Goal: Transaction & Acquisition: Subscribe to service/newsletter

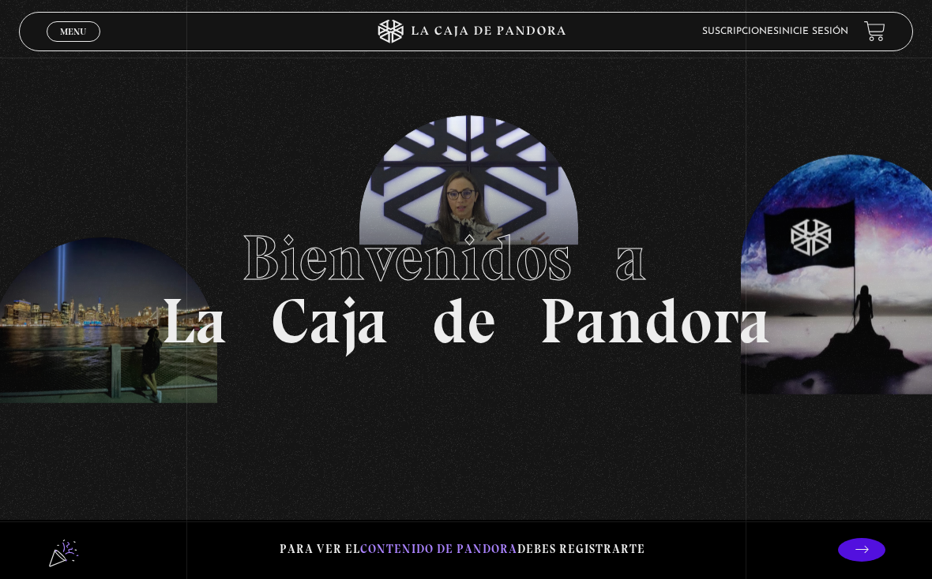
click at [83, 21] on link "Menu Cerrar" at bounding box center [74, 31] width 54 height 21
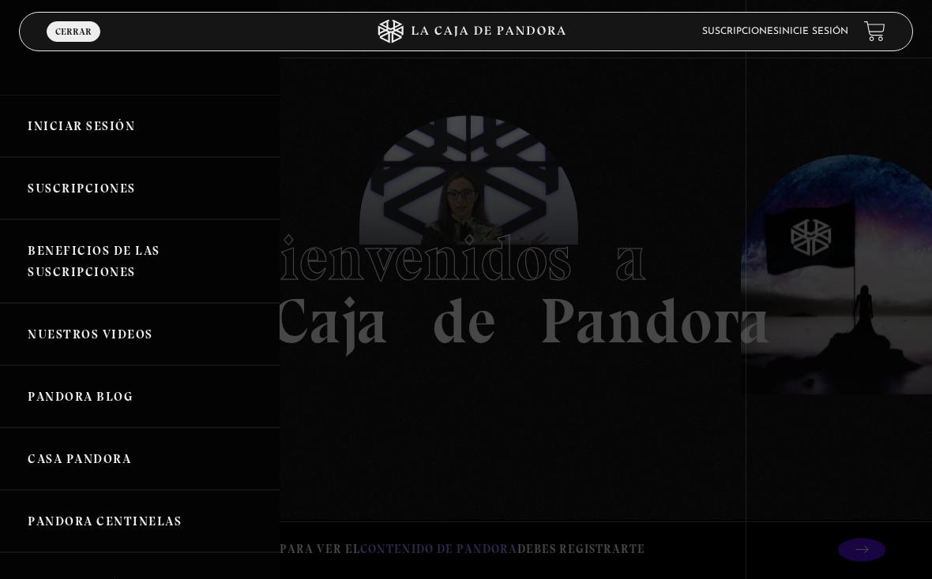
click at [129, 127] on link "Iniciar Sesión" at bounding box center [139, 126] width 279 height 62
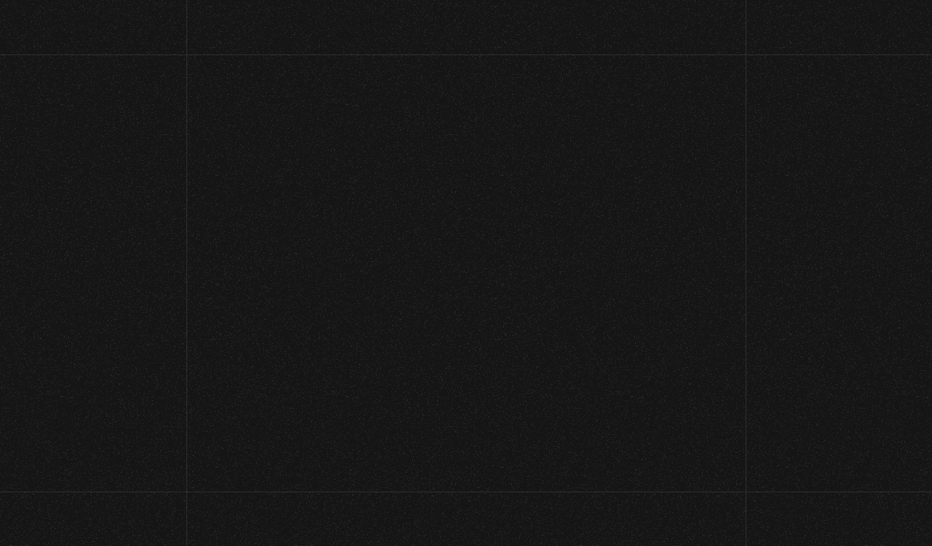
scroll to position [371, 0]
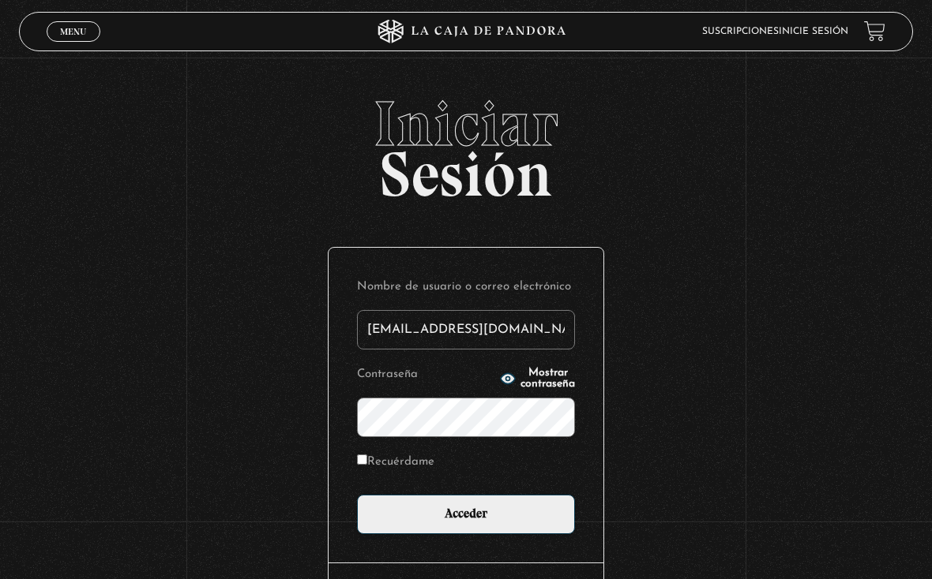
type input "[EMAIL_ADDRESS][DOMAIN_NAME]"
click at [466, 519] on input "Acceder" at bounding box center [466, 514] width 218 height 39
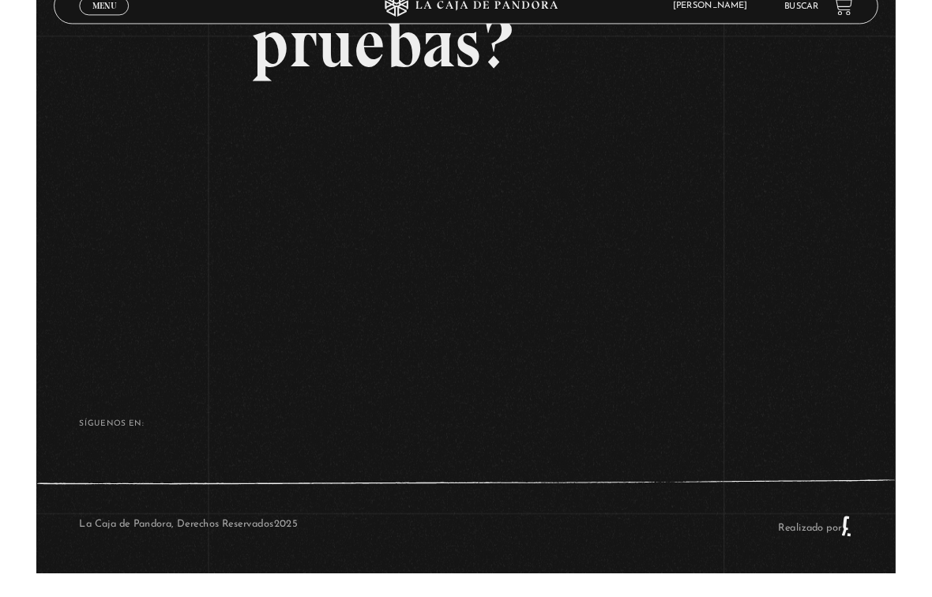
scroll to position [356, 0]
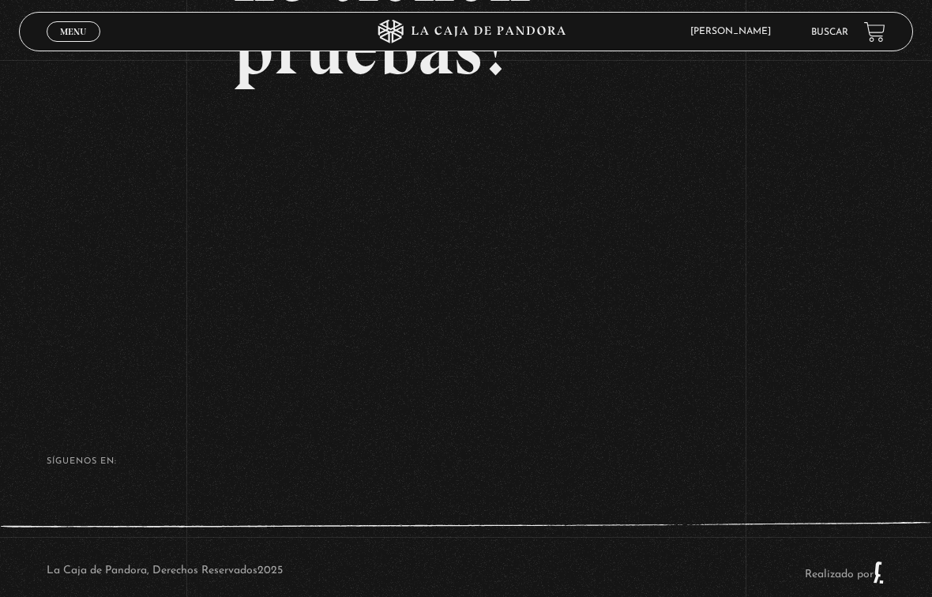
click at [738, 0] on html "ingresar al sitio Ver Video Más Información Solicitar Por favor coloque su disp…" at bounding box center [466, 134] width 932 height 980
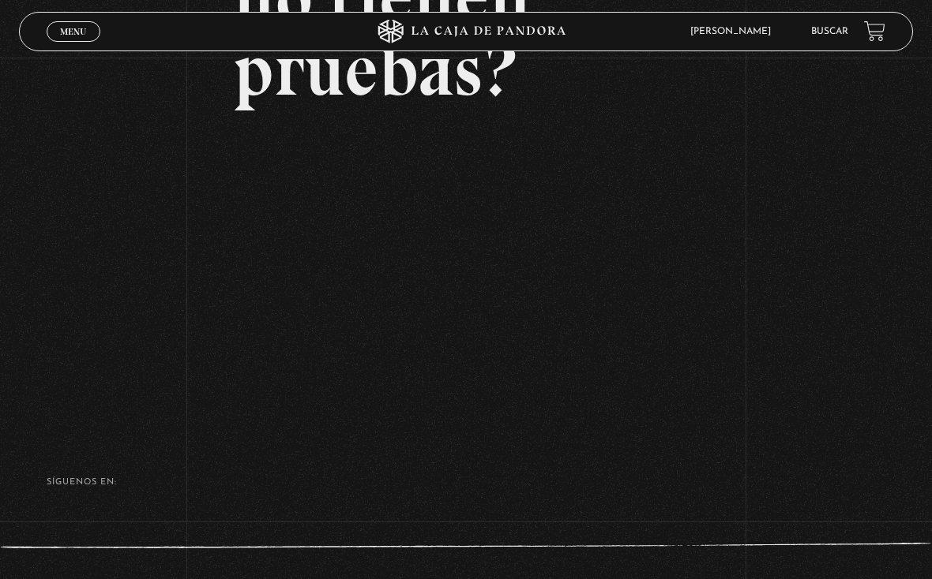
scroll to position [334, 0]
